Goal: Answer question/provide support

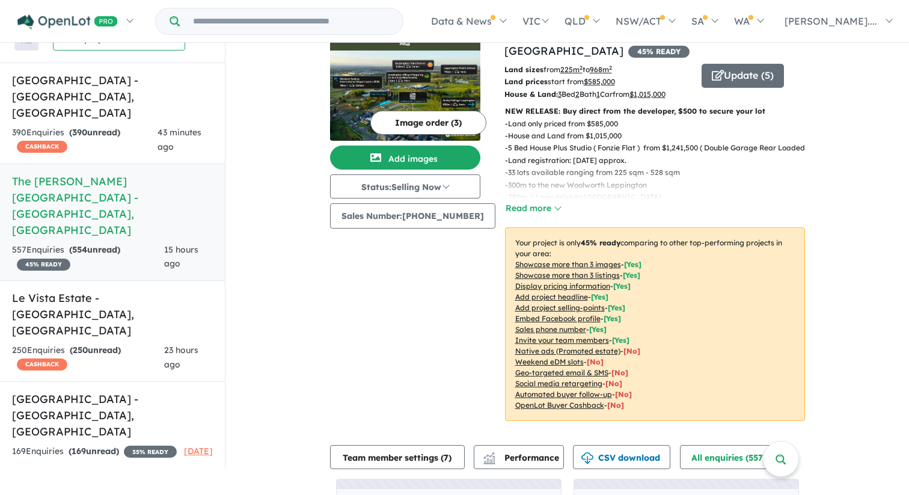
scroll to position [1, 0]
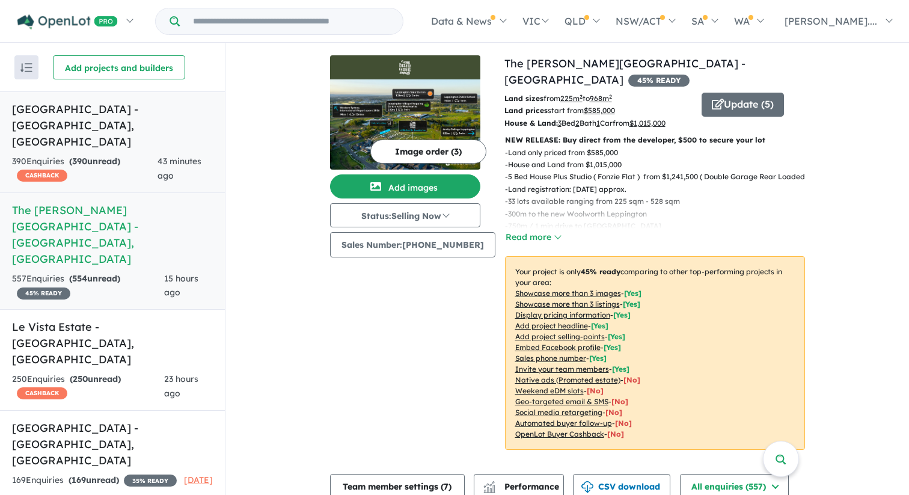
click at [189, 155] on div "43 minutes ago" at bounding box center [185, 169] width 55 height 29
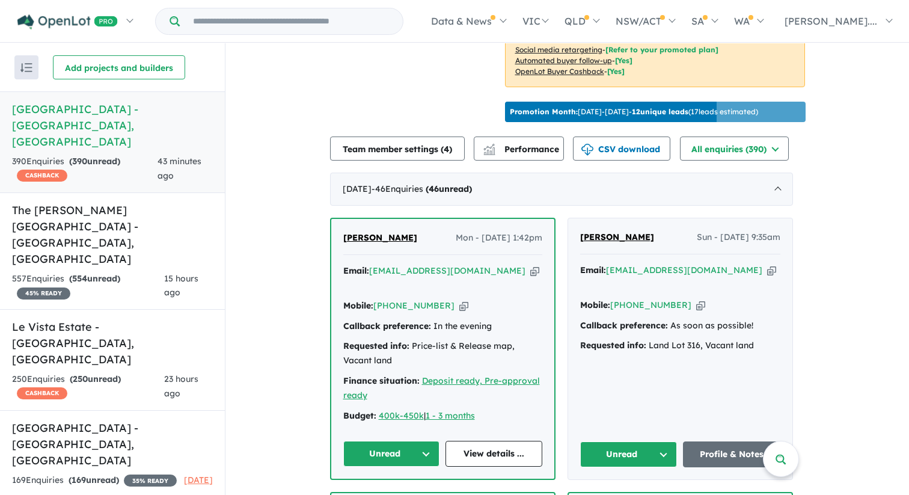
scroll to position [354, 0]
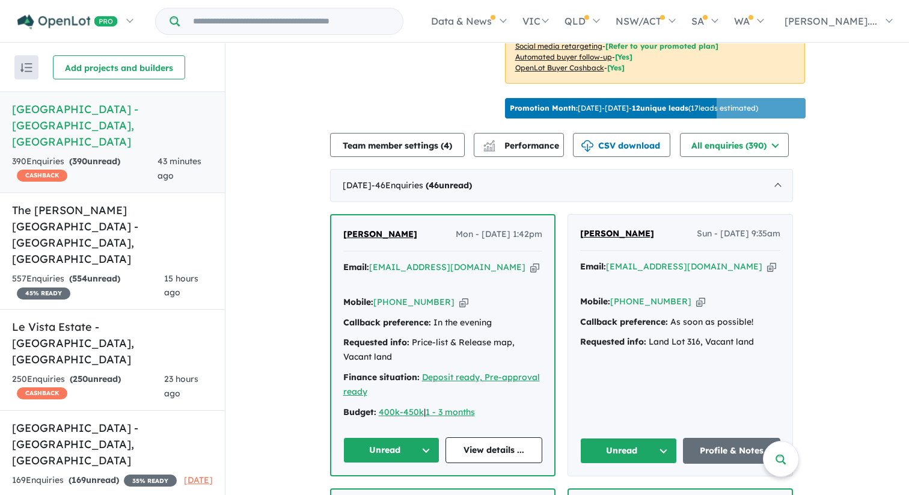
click at [412, 239] on span "[PERSON_NAME]" at bounding box center [380, 233] width 74 height 11
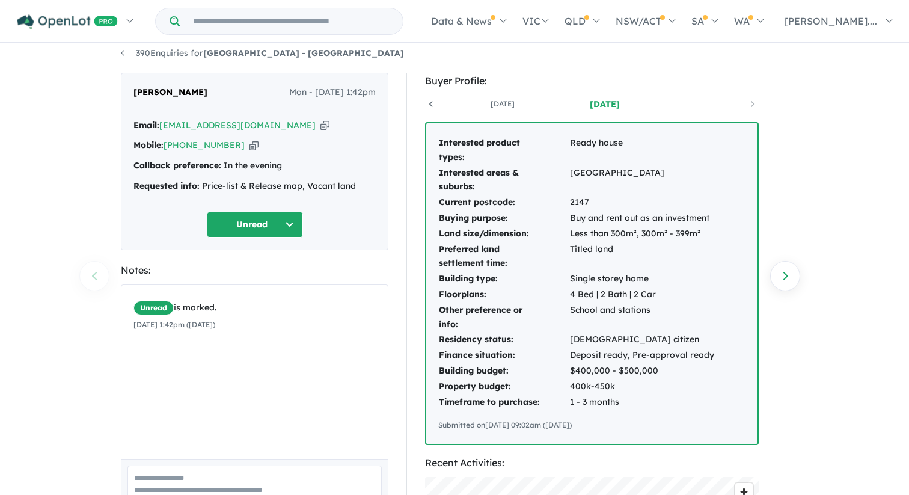
scroll to position [11, 0]
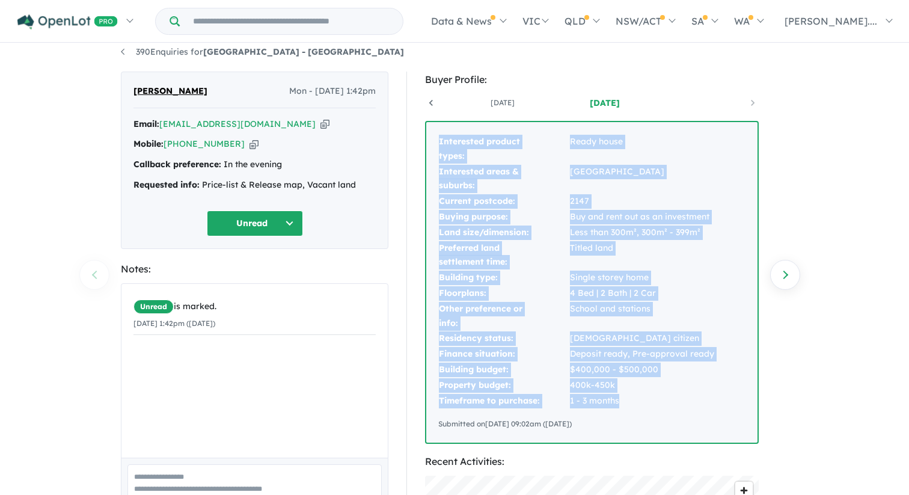
drag, startPoint x: 438, startPoint y: 143, endPoint x: 633, endPoint y: 403, distance: 325.2
click at [633, 403] on div "Interested product types: Ready house Interested areas & suburbs: Adelaide Curr…" at bounding box center [591, 282] width 331 height 320
copy tbody "Interested product types: Ready house Interested areas & suburbs: Adelaide Curr…"
